Goal: Information Seeking & Learning: Learn about a topic

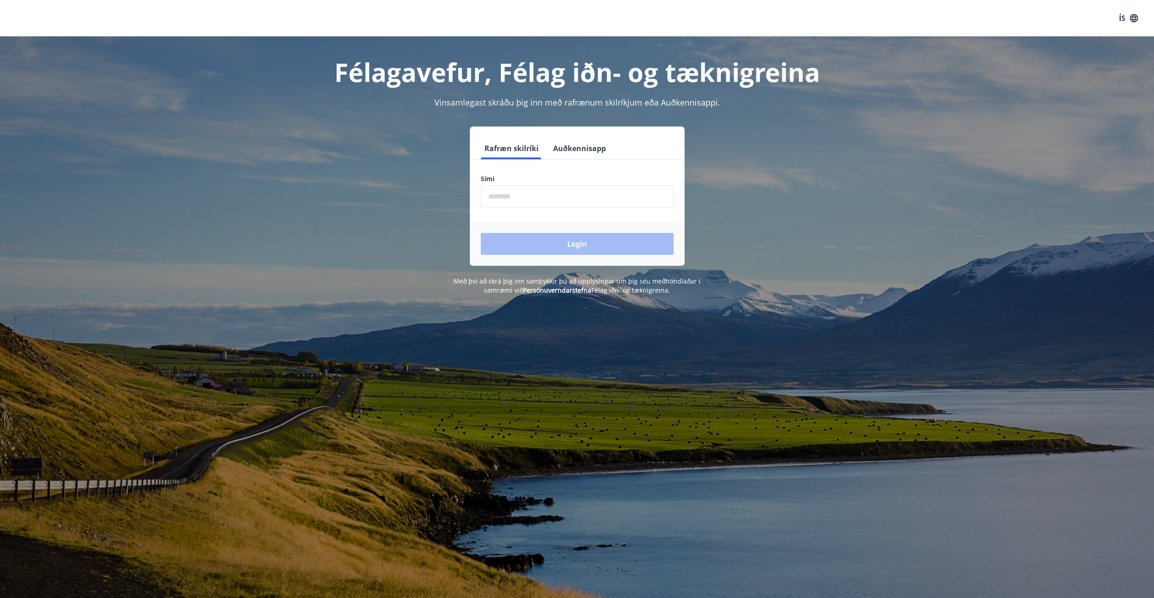
click at [500, 195] on input "phone" at bounding box center [577, 196] width 193 height 22
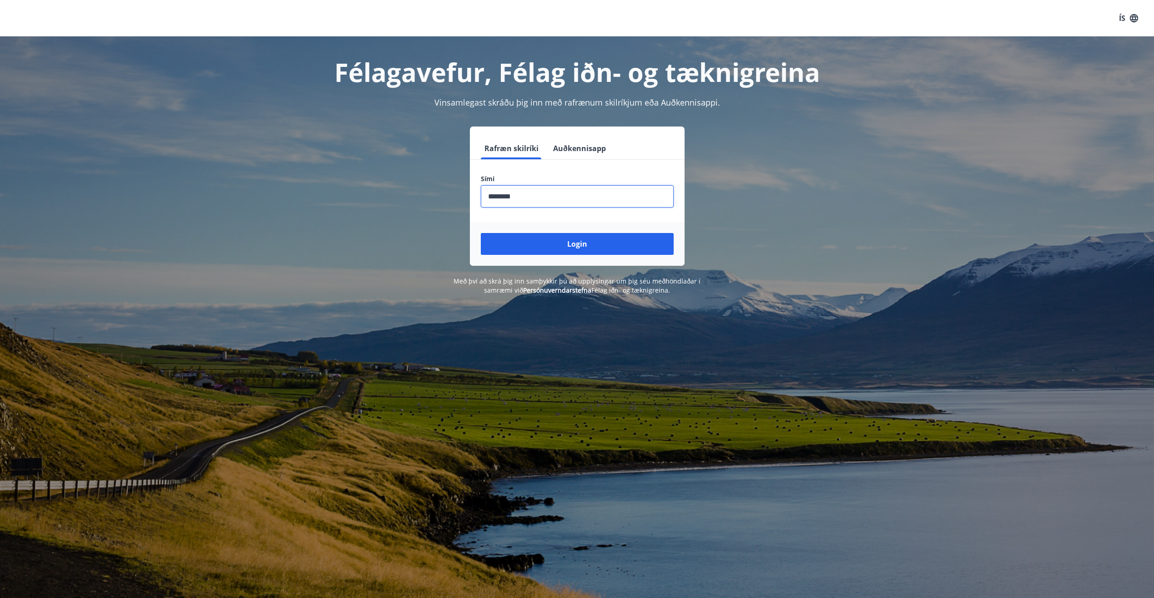
click at [481, 233] on button "Login" at bounding box center [577, 244] width 193 height 22
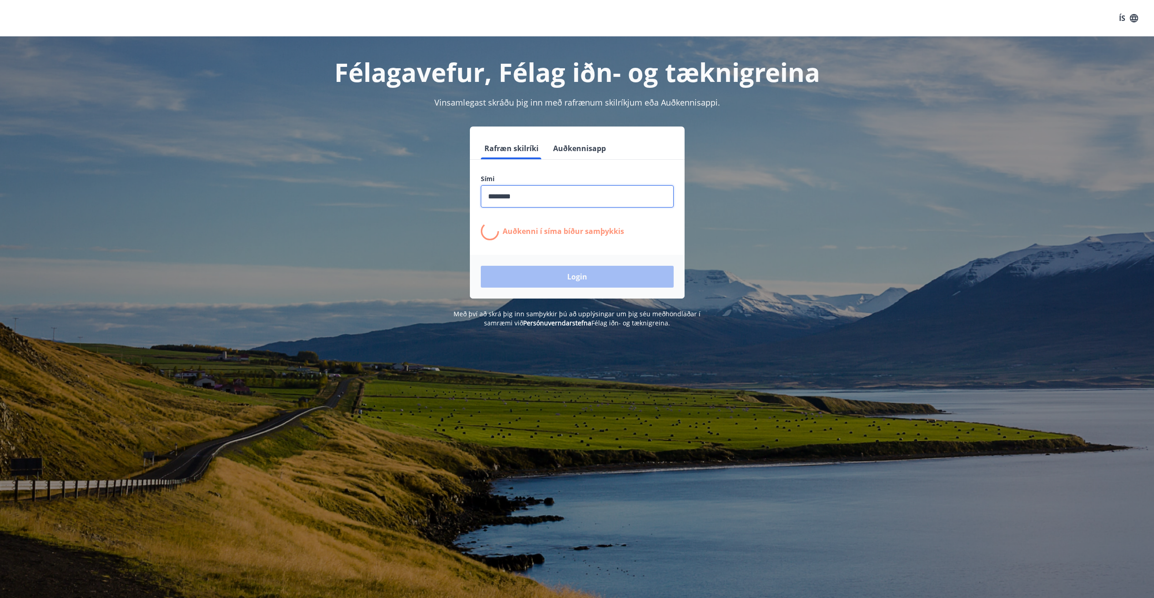
click at [539, 205] on input "phone" at bounding box center [577, 196] width 193 height 22
drag, startPoint x: 541, startPoint y: 199, endPoint x: 330, endPoint y: 186, distance: 211.4
click at [330, 186] on div "Rafræn skilríki Auðkennisapp Sími ​ Auðkenni í síma bíður samþykkis Login" at bounding box center [577, 212] width 633 height 172
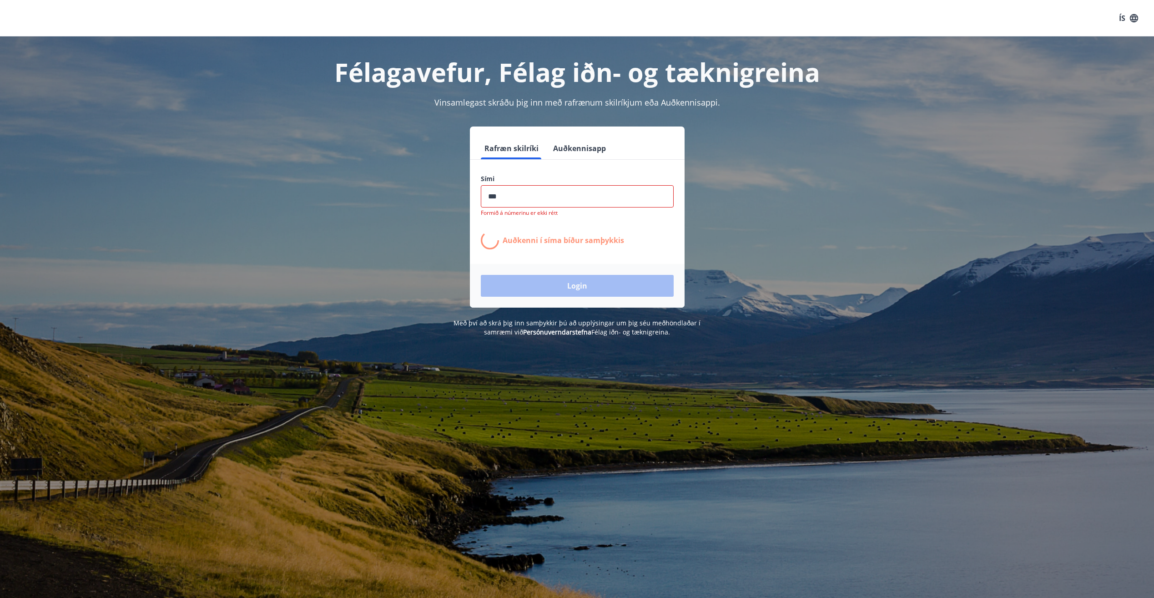
type input "********"
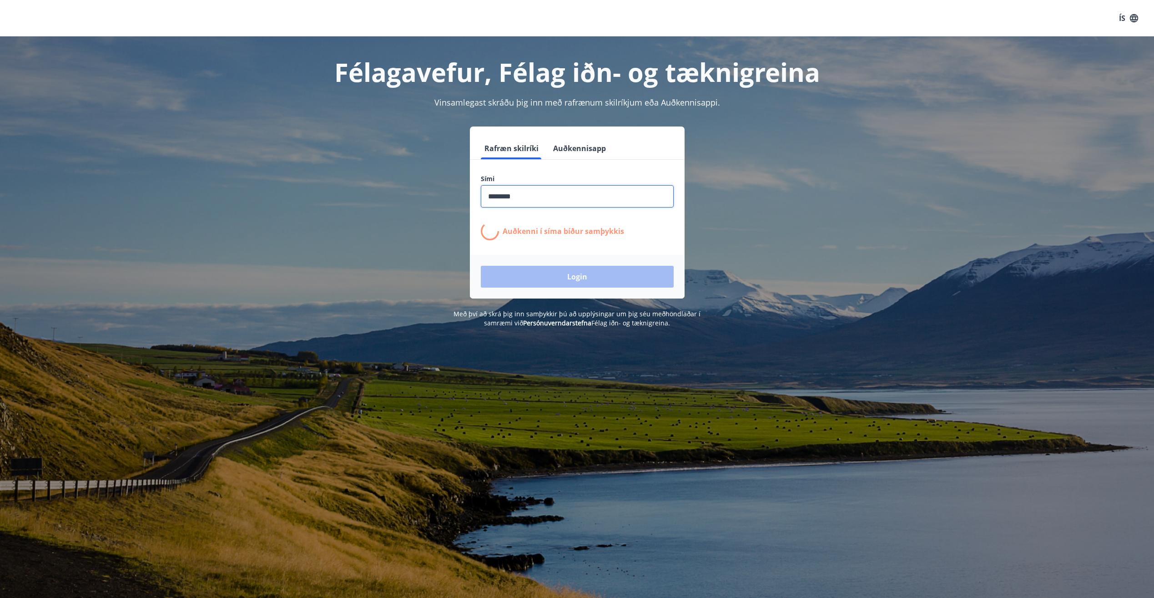
click at [531, 196] on input "phone" at bounding box center [577, 196] width 193 height 22
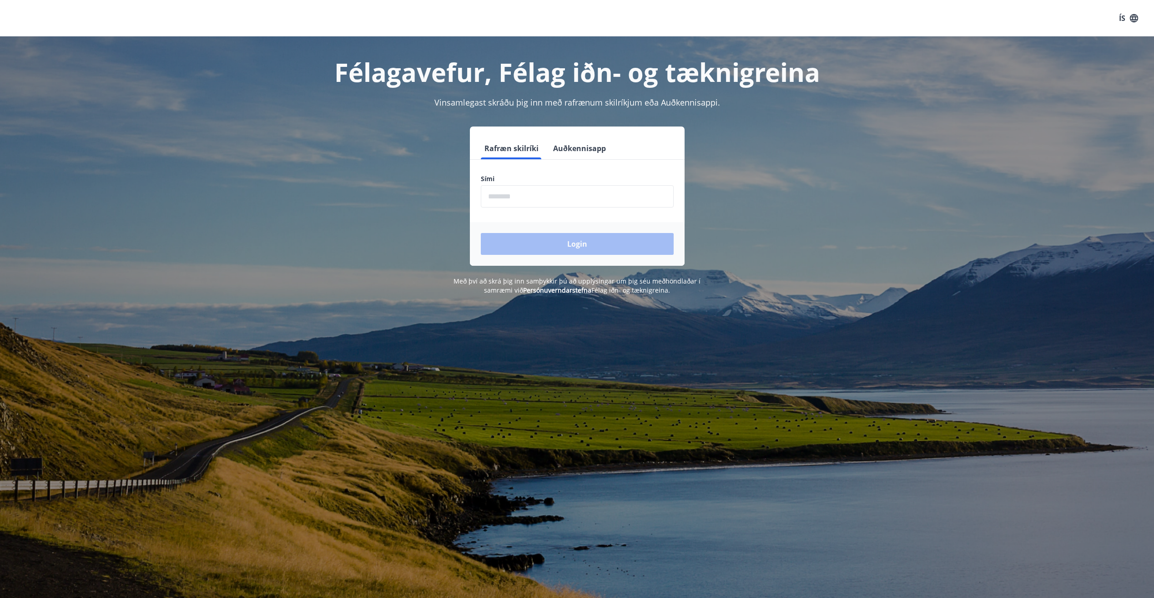
click at [517, 198] on input "phone" at bounding box center [577, 196] width 193 height 22
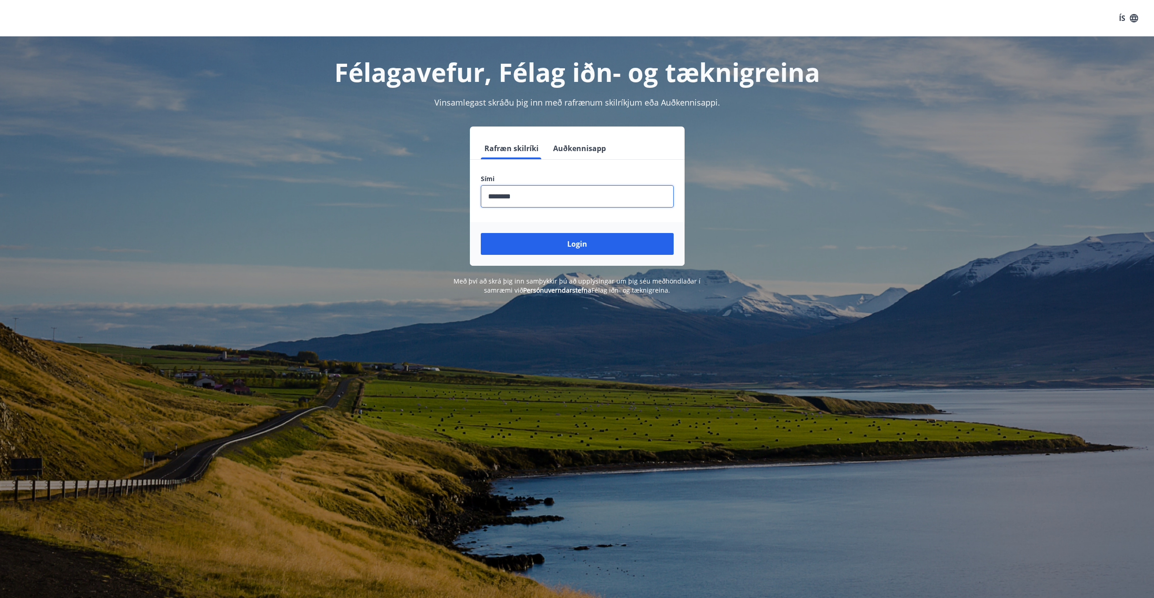
type input "********"
click at [481, 233] on button "Login" at bounding box center [577, 244] width 193 height 22
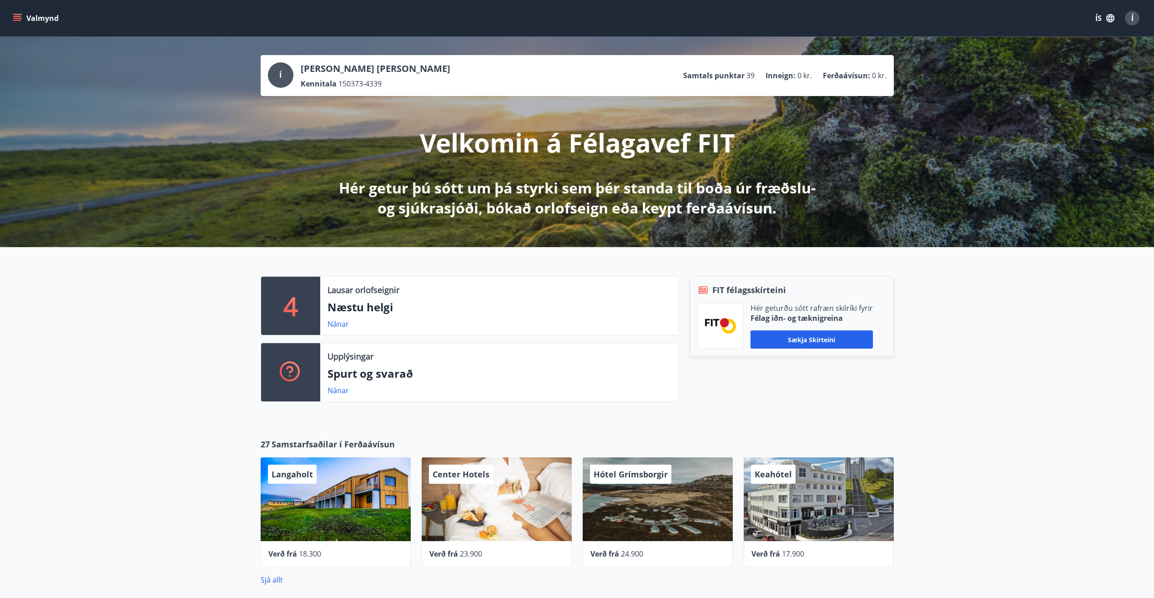
click at [1131, 18] on span "Í" at bounding box center [1132, 18] width 2 height 10
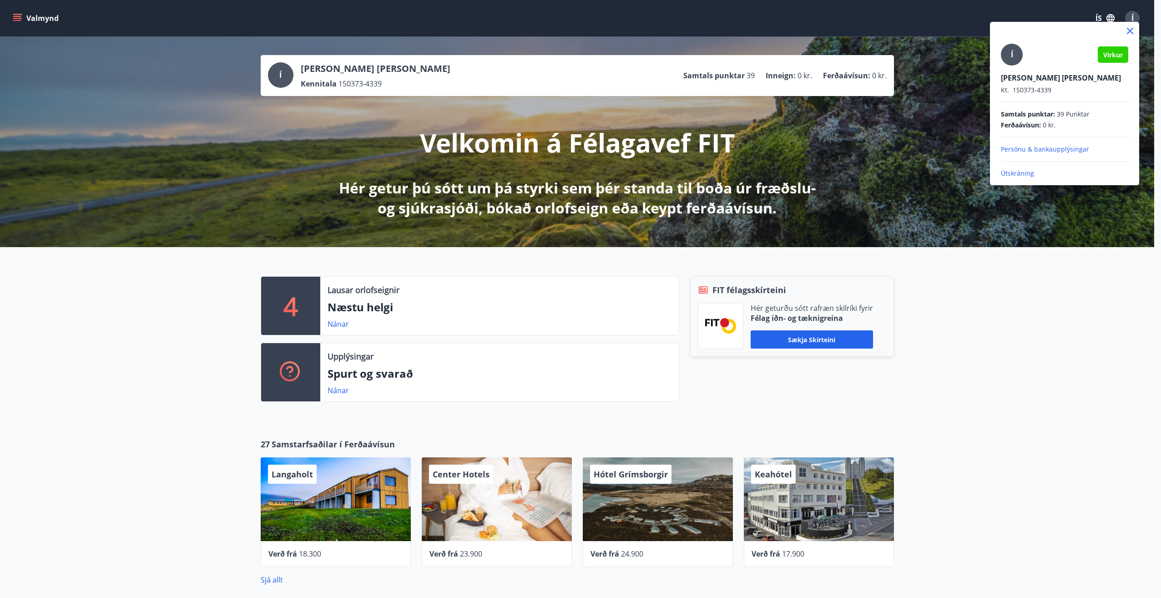
click at [1054, 151] on p "Persónu & bankaupplýsingar" at bounding box center [1064, 149] width 127 height 9
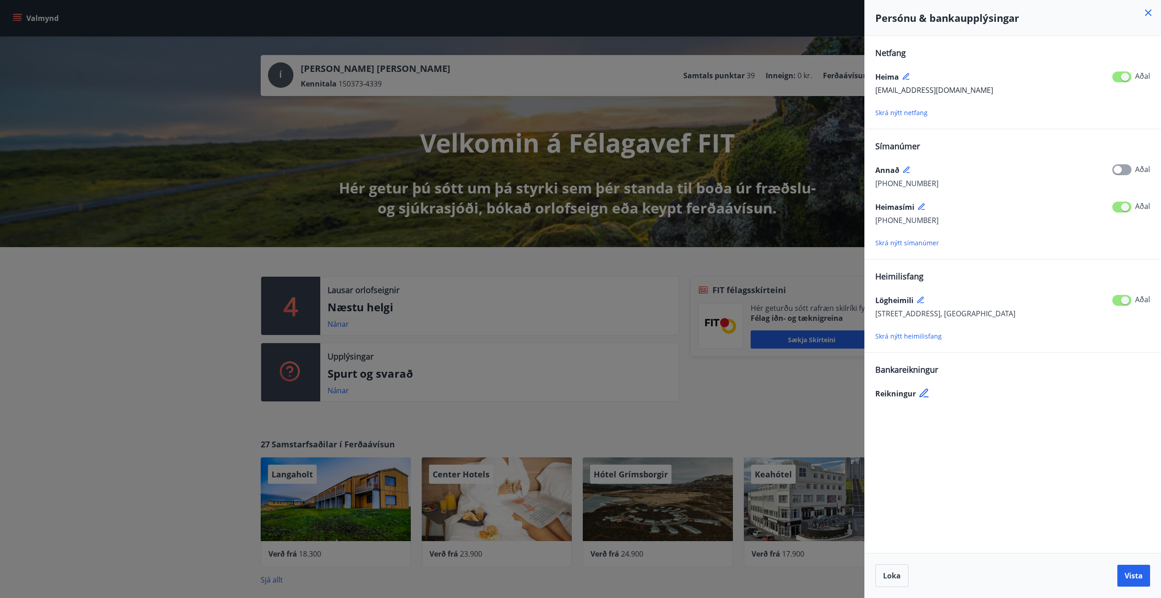
click at [734, 133] on div at bounding box center [580, 299] width 1161 height 598
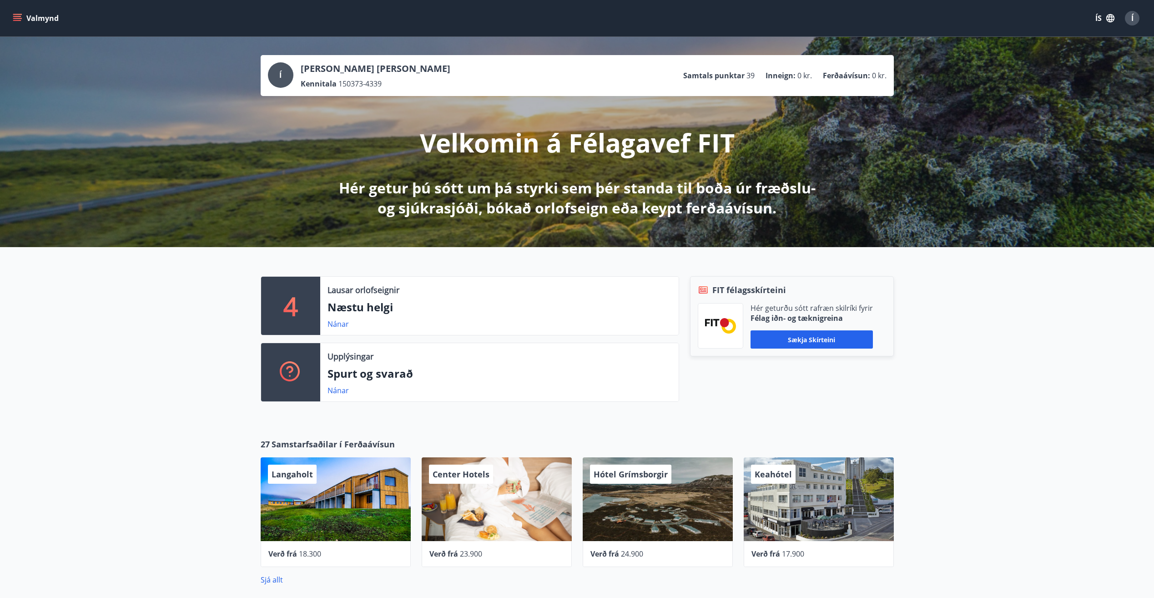
click at [280, 72] on span "Í" at bounding box center [280, 75] width 2 height 10
click at [37, 12] on button "Valmynd" at bounding box center [36, 18] width 51 height 16
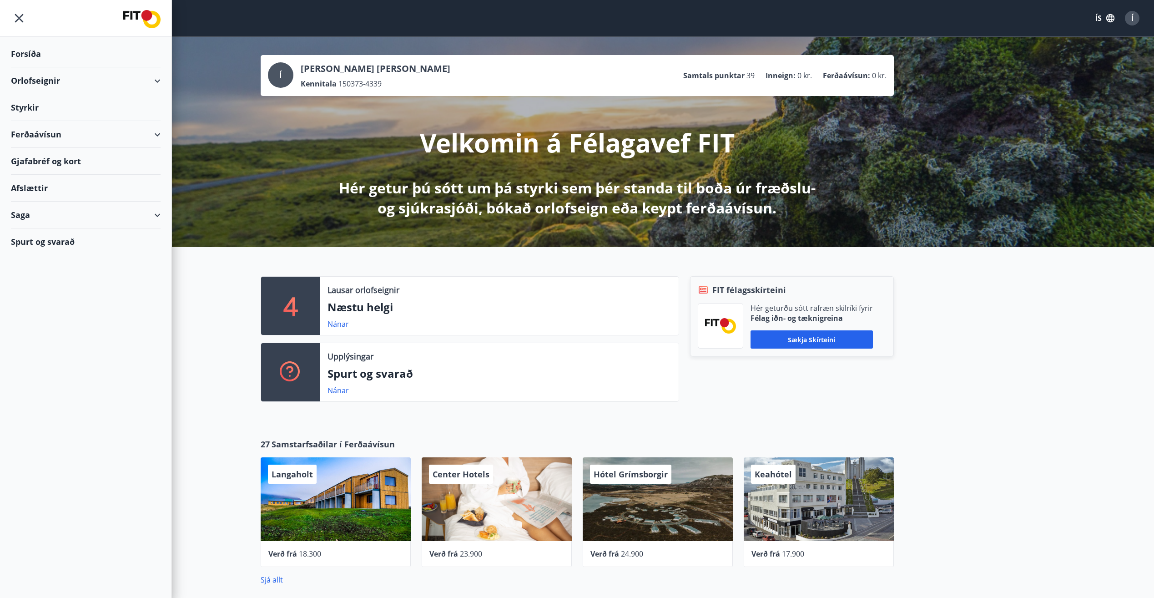
click at [35, 218] on div "Saga" at bounding box center [86, 214] width 150 height 27
click at [44, 296] on div "Punktar" at bounding box center [85, 295] width 135 height 19
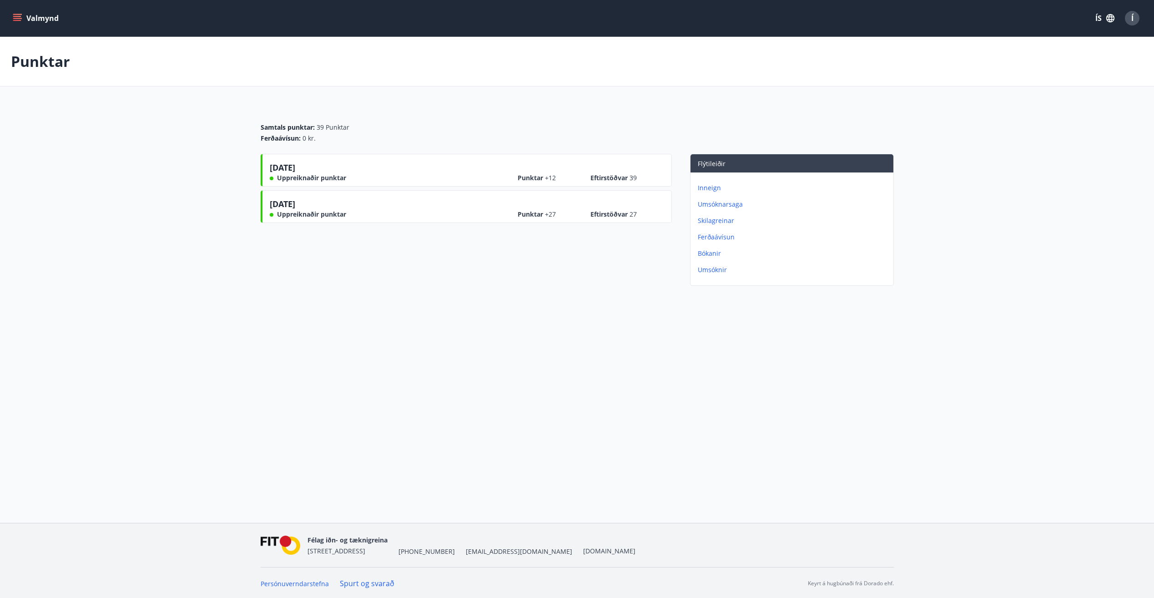
click at [714, 186] on p "Inneign" at bounding box center [794, 187] width 192 height 9
click at [712, 205] on p "Skilagreinar" at bounding box center [794, 204] width 192 height 9
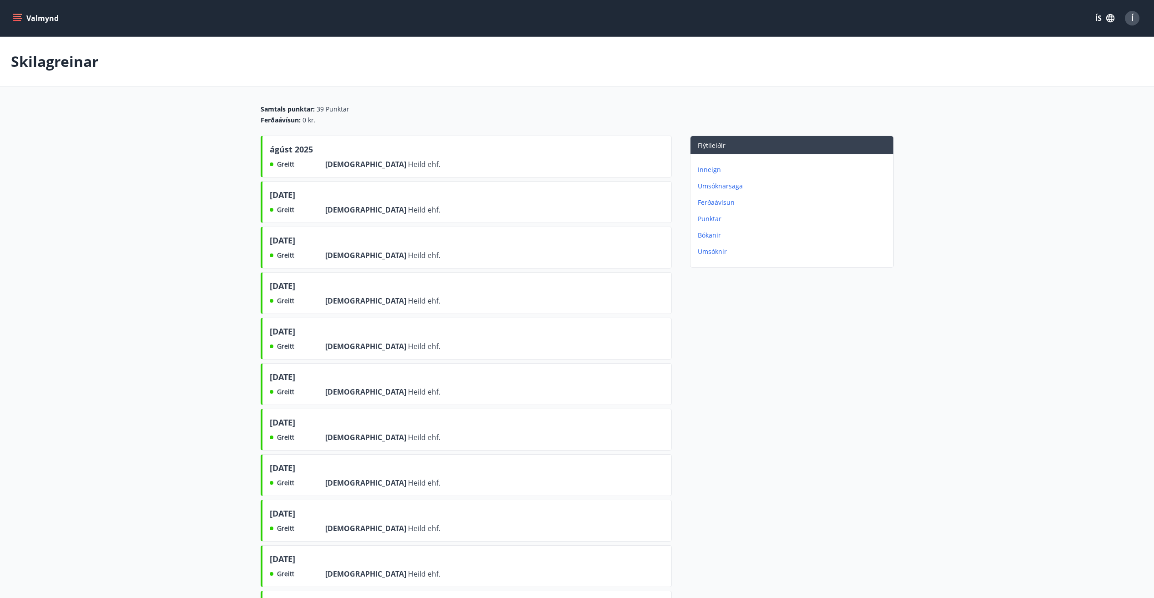
click at [709, 236] on p "Bókanir" at bounding box center [794, 235] width 192 height 9
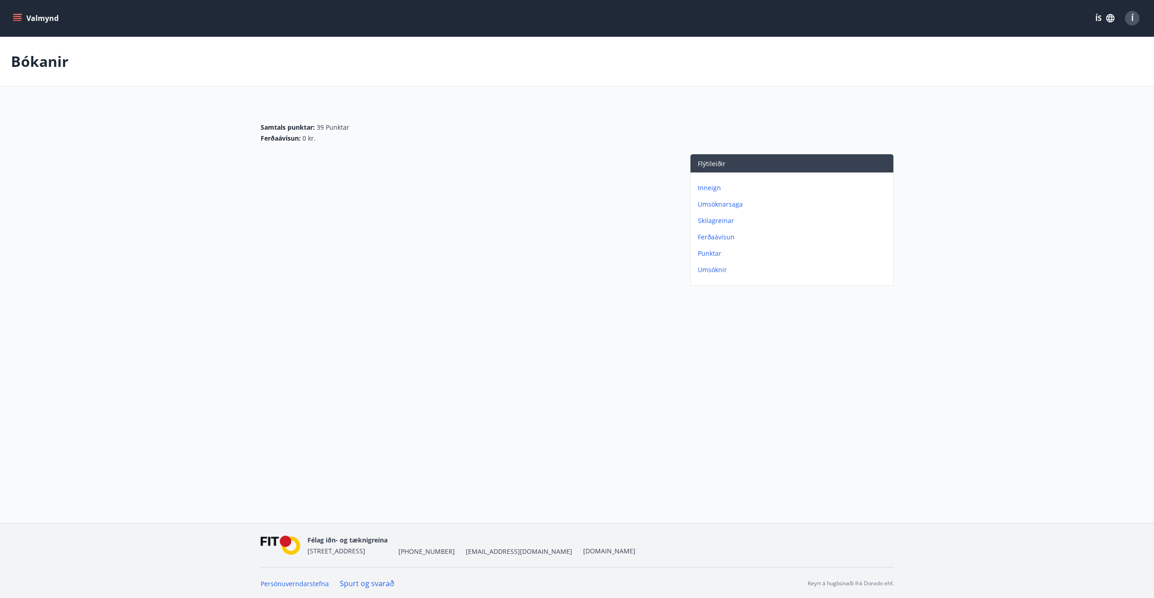
click at [18, 18] on icon "menu" at bounding box center [17, 18] width 9 height 9
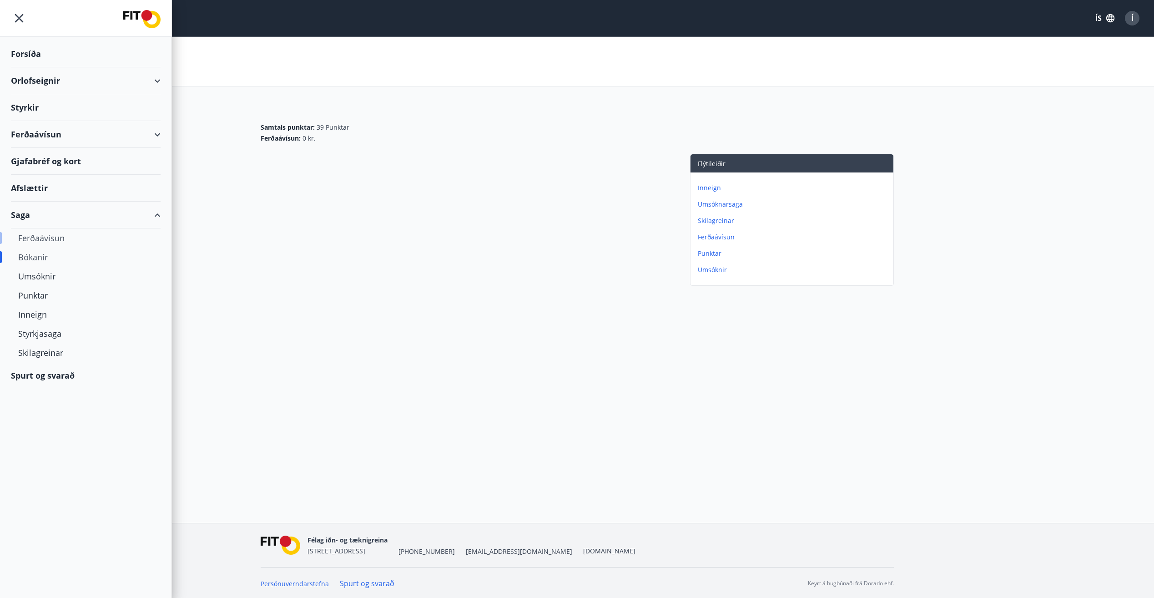
click at [52, 241] on div "Ferðaávísun" at bounding box center [85, 237] width 135 height 19
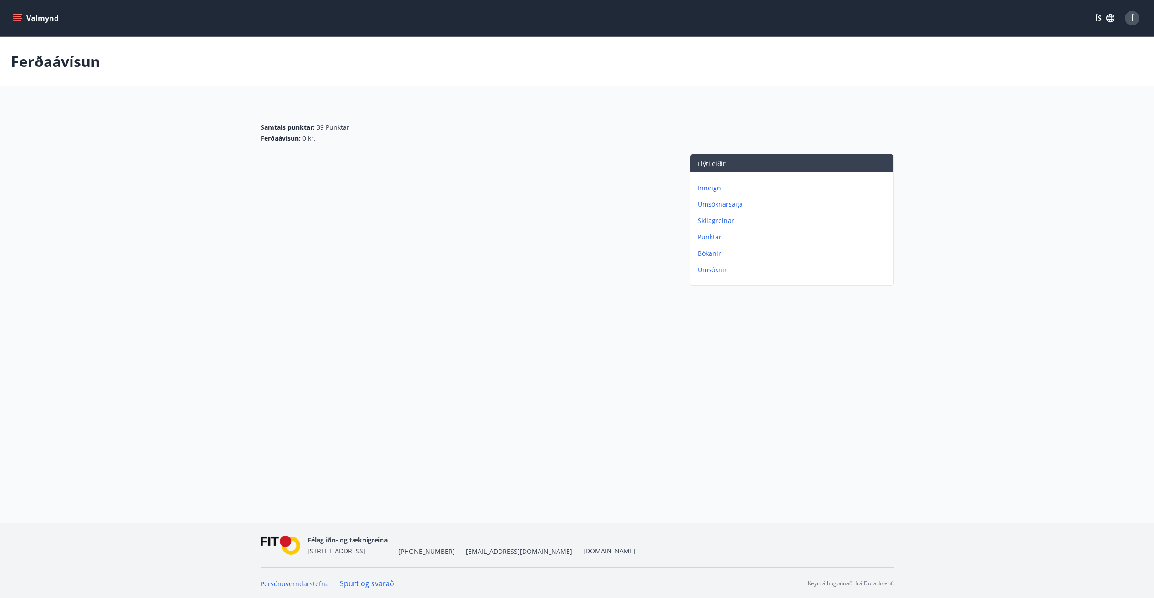
click at [15, 19] on icon "menu" at bounding box center [17, 18] width 9 height 9
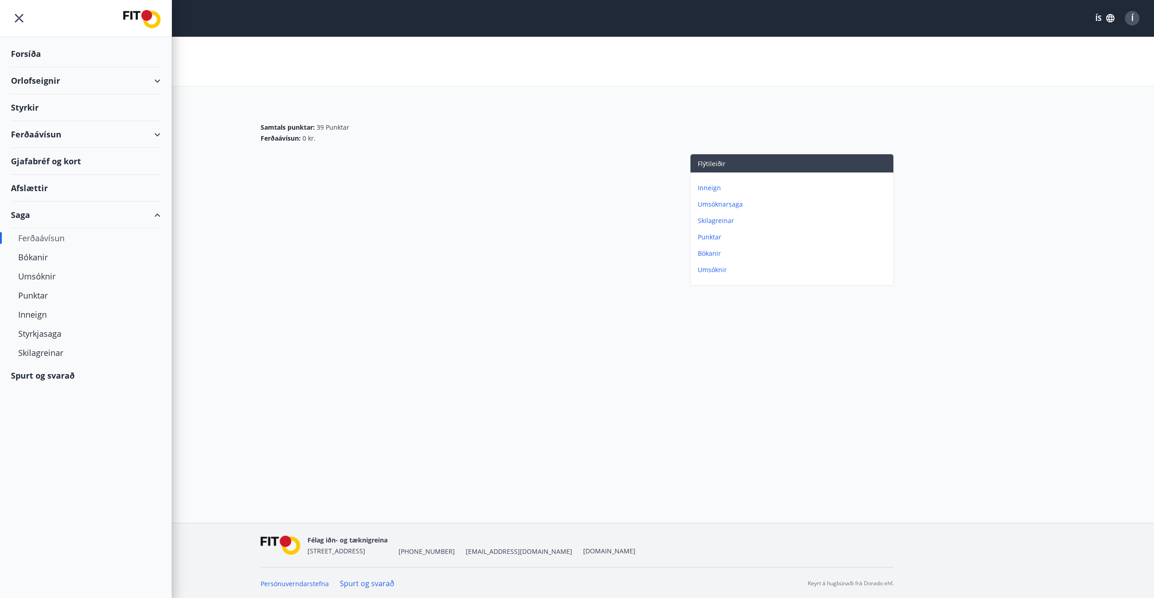
click at [34, 79] on div "Orlofseignir" at bounding box center [86, 80] width 150 height 27
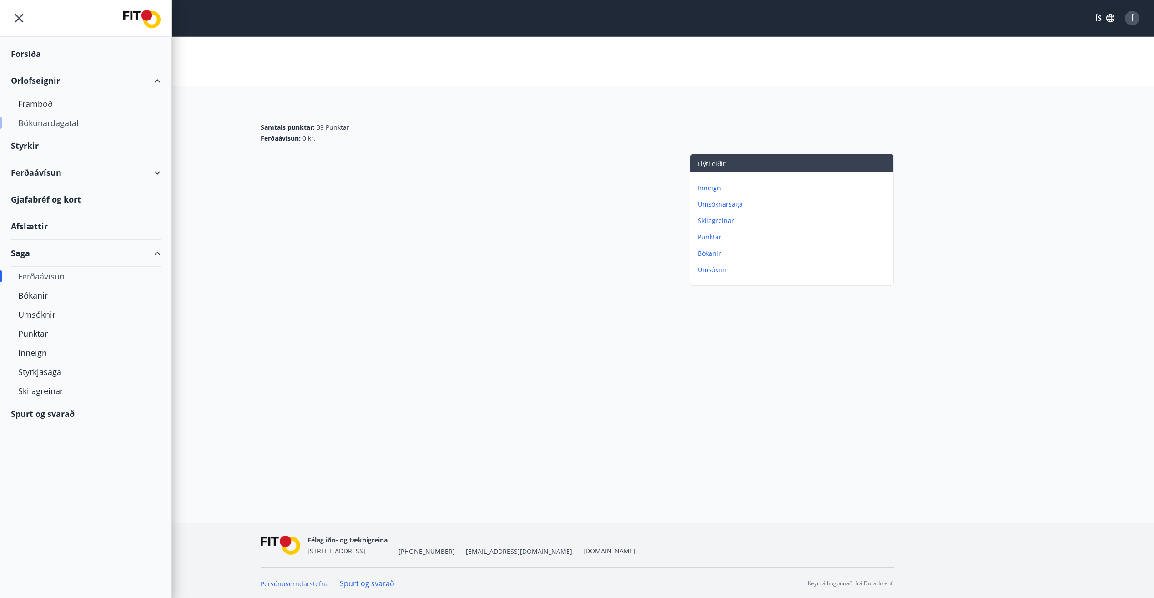
click at [41, 121] on div "Bókunardagatal" at bounding box center [85, 122] width 135 height 19
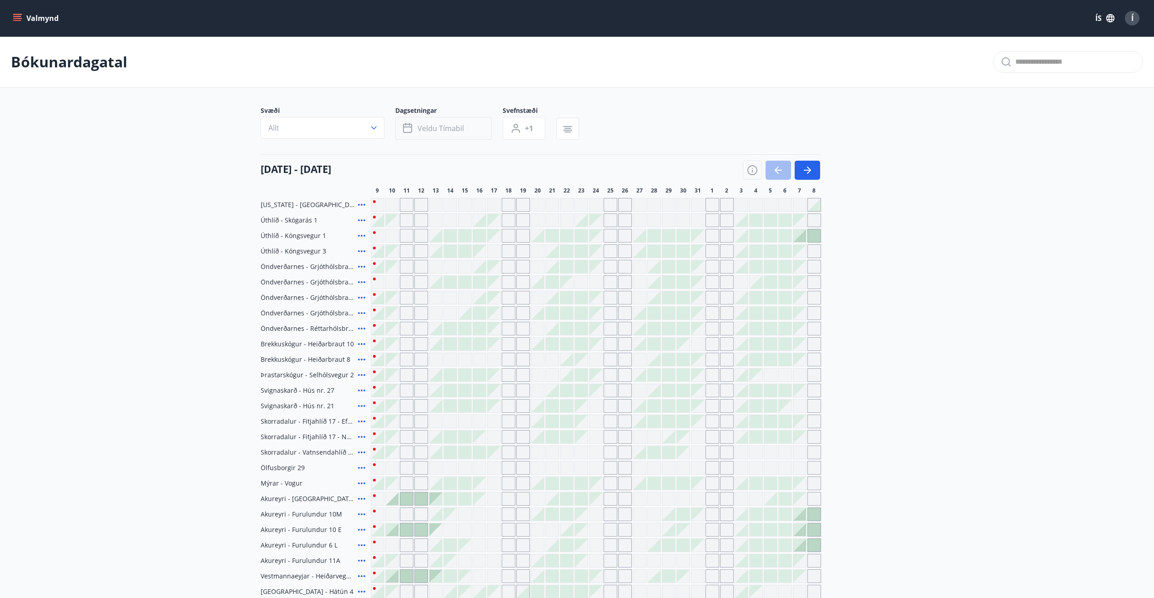
click at [441, 129] on span "Veldu tímabil" at bounding box center [440, 128] width 46 height 10
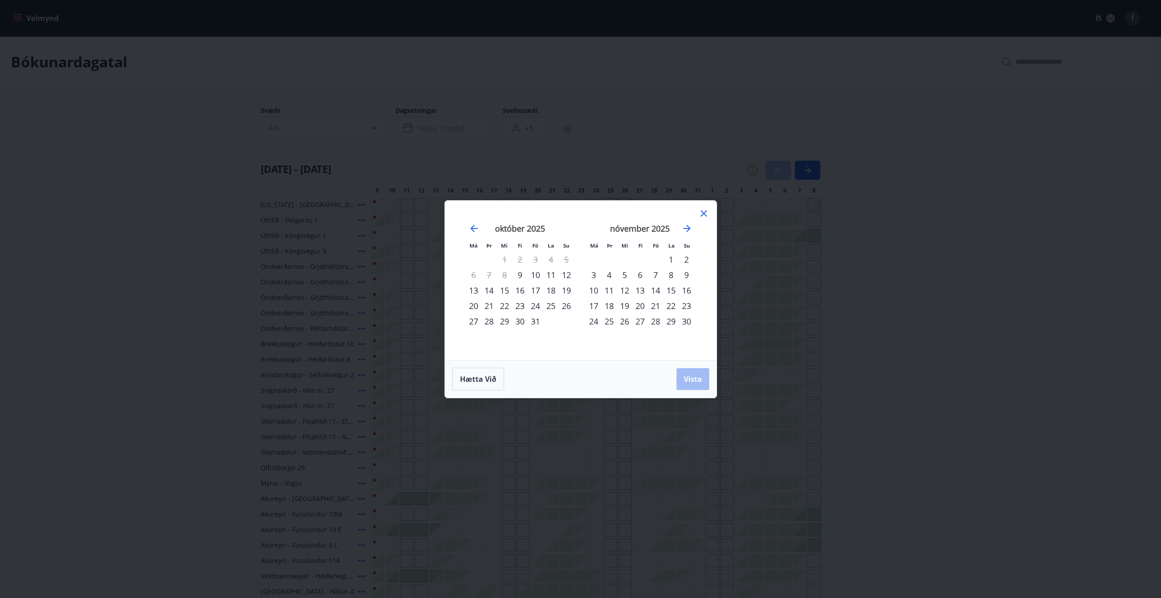
drag, startPoint x: 704, startPoint y: 213, endPoint x: 704, endPoint y: 204, distance: 9.1
click at [704, 209] on icon at bounding box center [703, 213] width 11 height 11
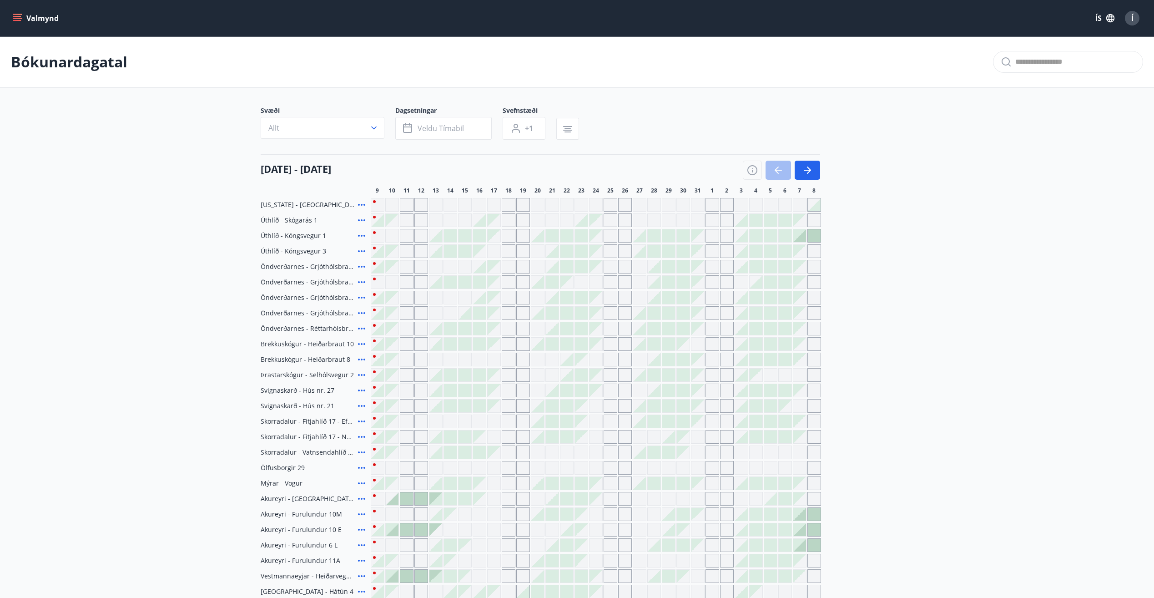
click at [22, 16] on button "Valmynd" at bounding box center [36, 18] width 51 height 16
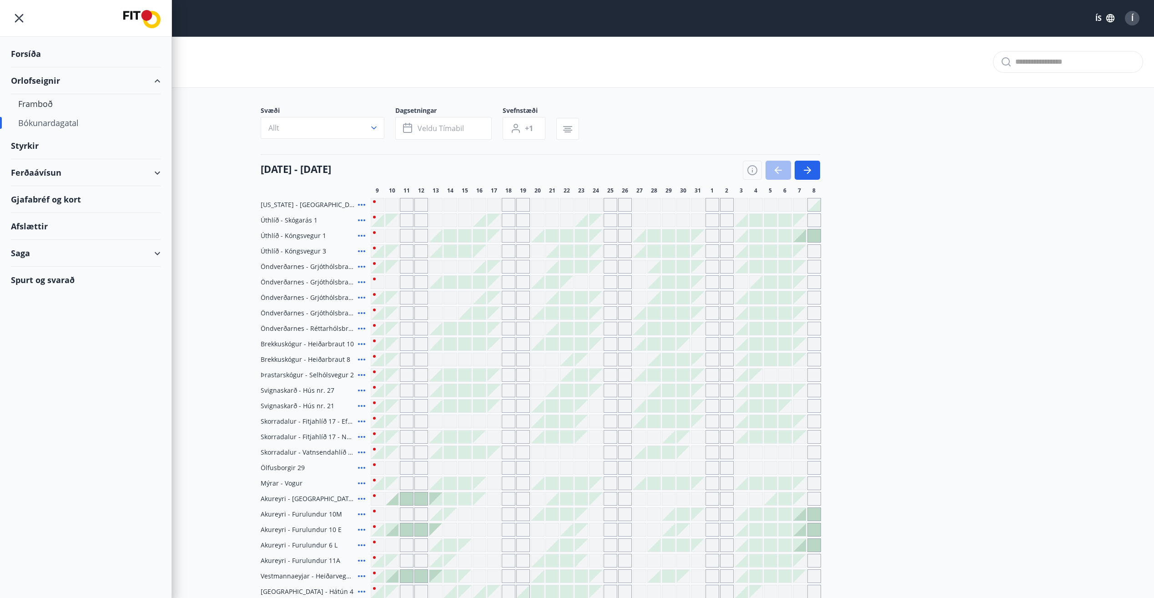
click at [28, 50] on div "Forsíða" at bounding box center [86, 53] width 150 height 27
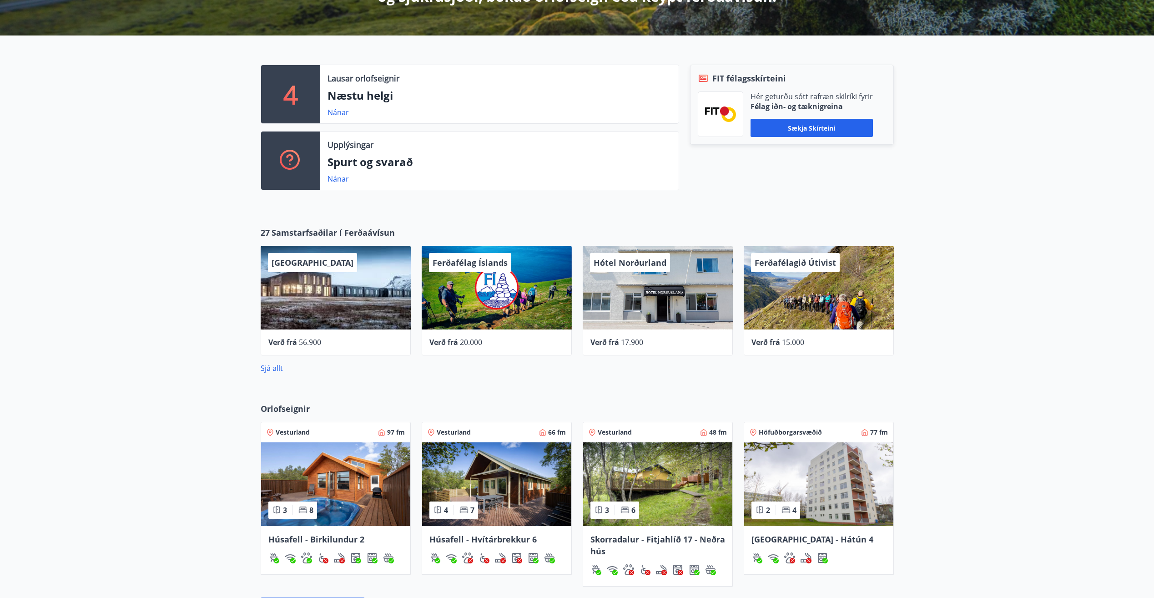
scroll to position [227, 0]
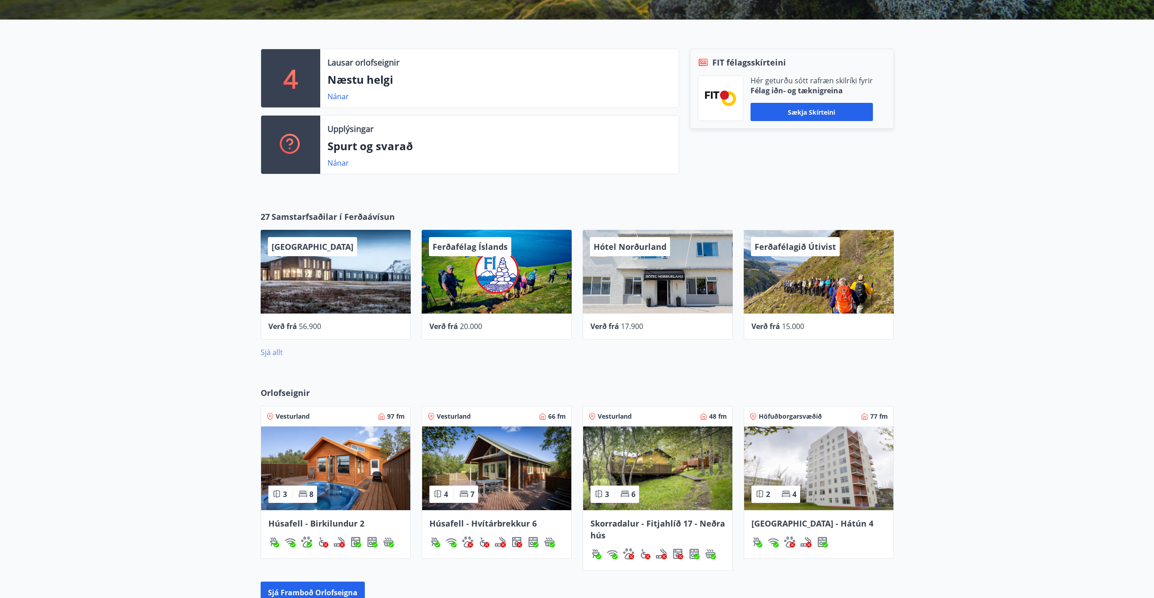
click at [271, 349] on link "Sjá allt" at bounding box center [272, 352] width 22 height 10
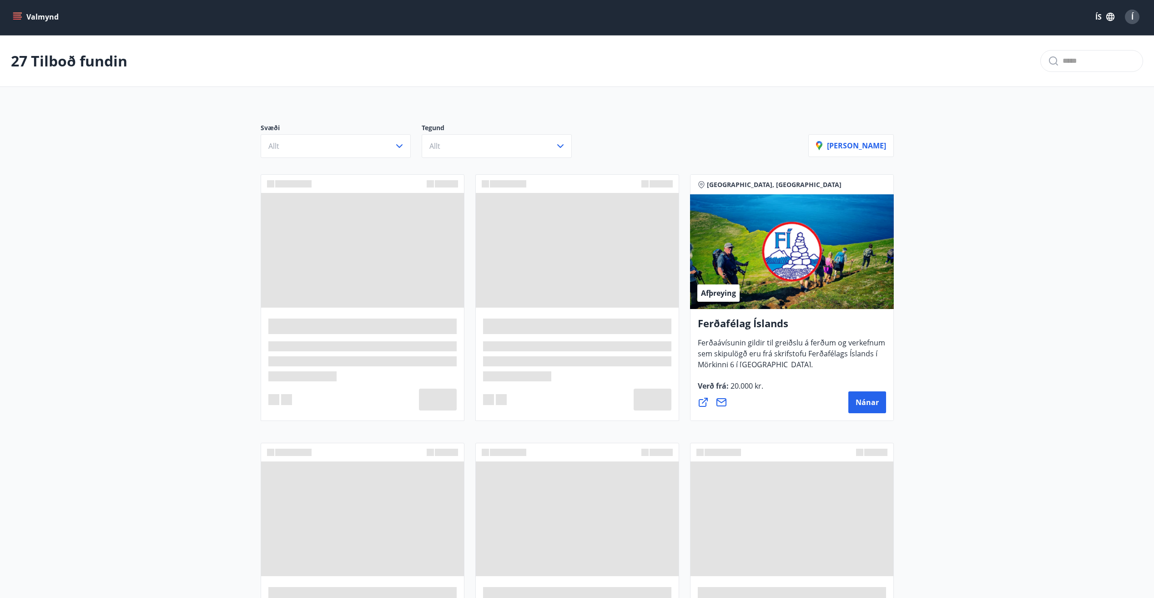
scroll to position [227, 0]
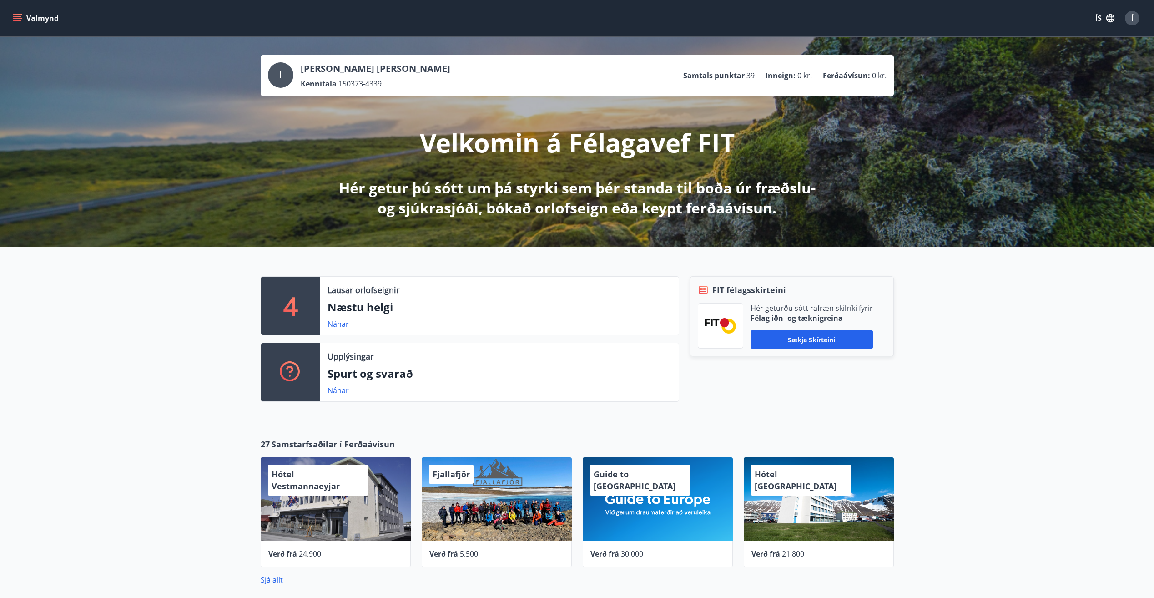
click at [29, 15] on button "Valmynd" at bounding box center [36, 18] width 51 height 16
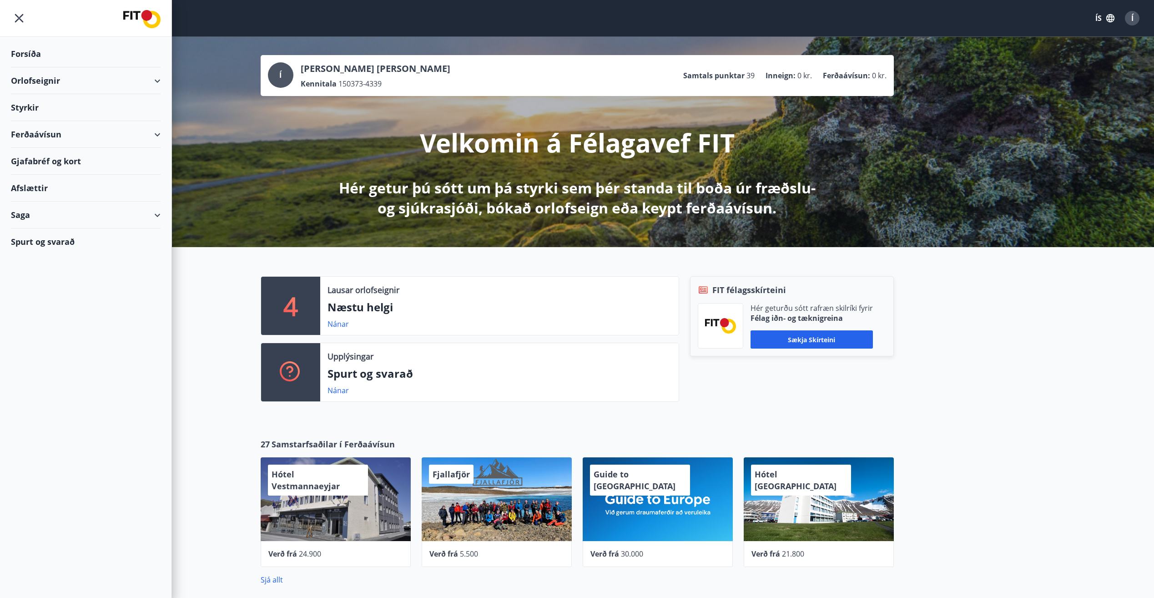
click at [32, 104] on div "Styrkir" at bounding box center [86, 107] width 150 height 27
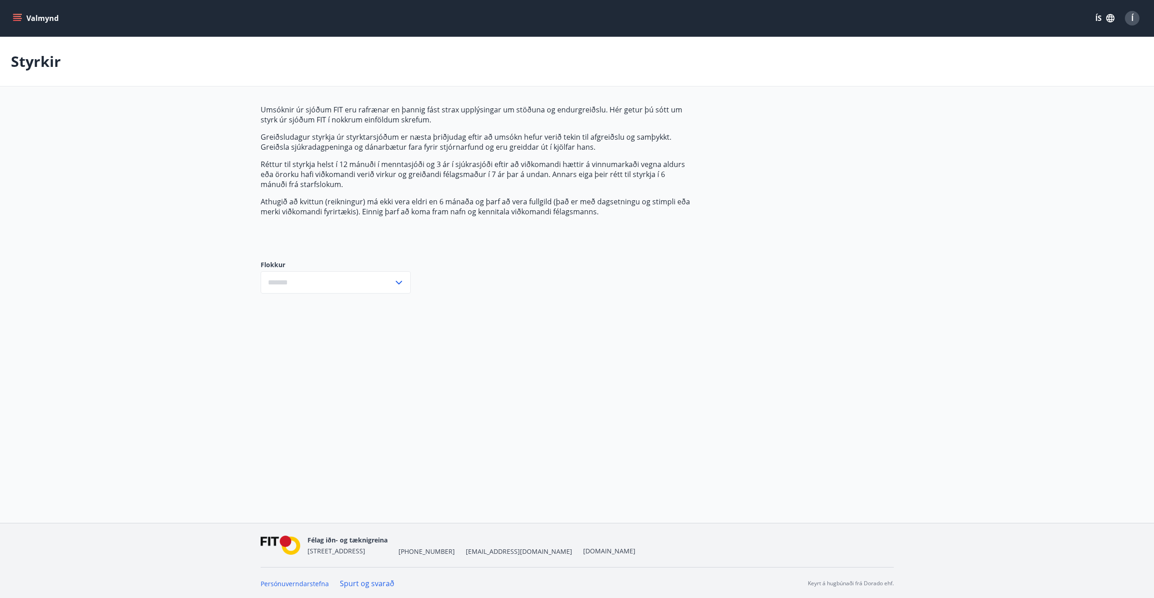
type input "***"
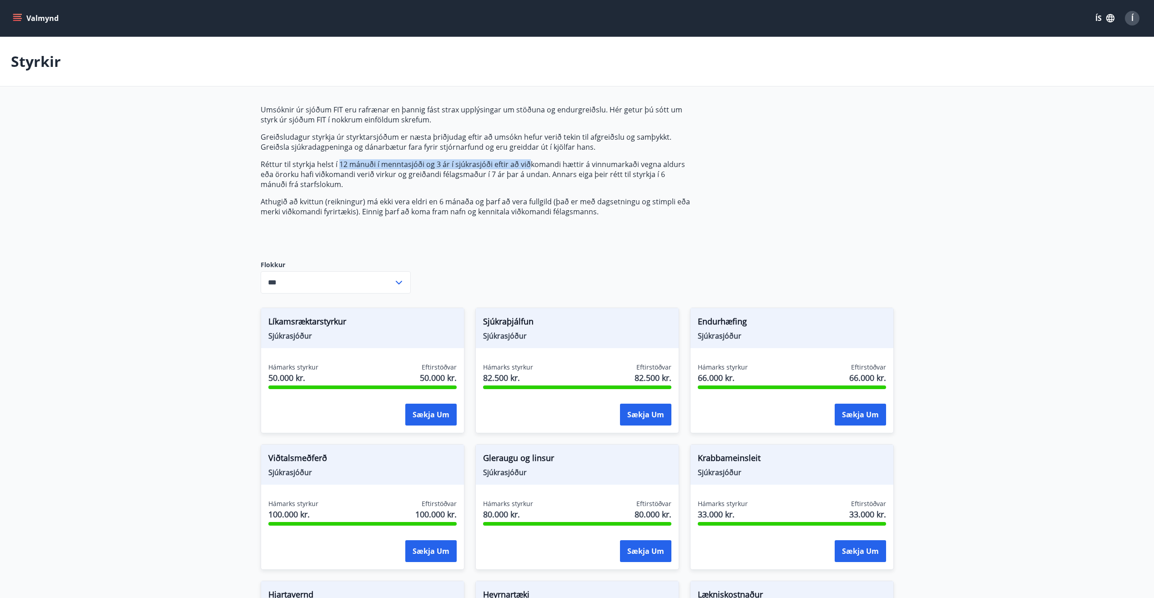
drag, startPoint x: 339, startPoint y: 160, endPoint x: 528, endPoint y: 167, distance: 189.3
click at [528, 167] on p "Réttur til styrkja helst í 12 mánuði í menntasjóði og 3 ár í sjúkrasjóði eftir …" at bounding box center [475, 174] width 429 height 30
click at [568, 193] on span "Umsóknir úr sjóðum FIT eru rafrænar en þannig fást strax upplýsingar um stöðuna…" at bounding box center [475, 161] width 429 height 112
